Goal: Task Accomplishment & Management: Use online tool/utility

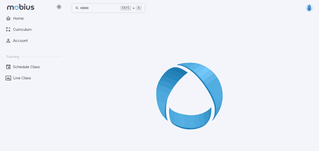
click at [170, 88] on icon at bounding box center [192, 97] width 73 height 73
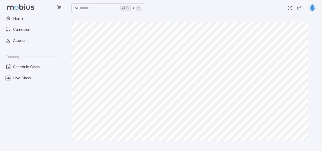
click at [292, 9] on icon "button" at bounding box center [290, 8] width 6 height 6
click at [291, 8] on icon "button" at bounding box center [290, 8] width 6 height 6
